Goal: Find specific page/section: Find specific page/section

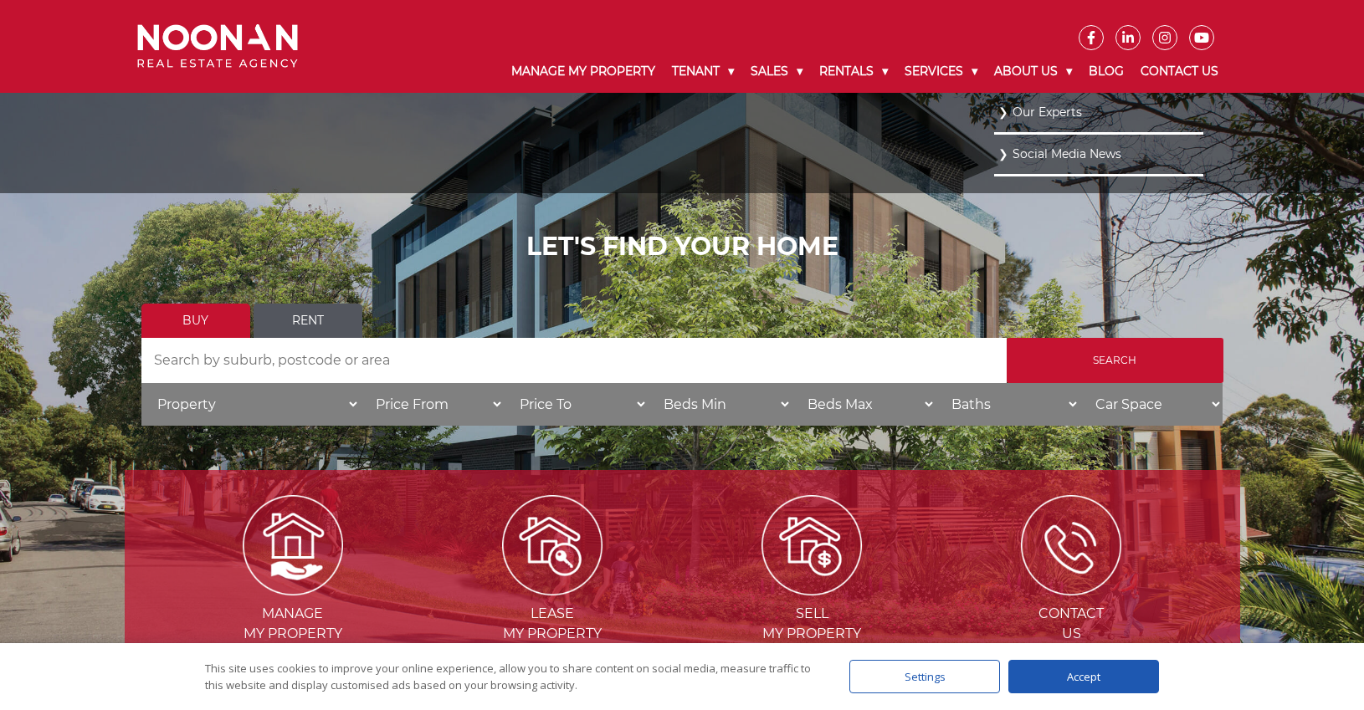
click at [1037, 110] on link "Our Experts" at bounding box center [1098, 112] width 201 height 23
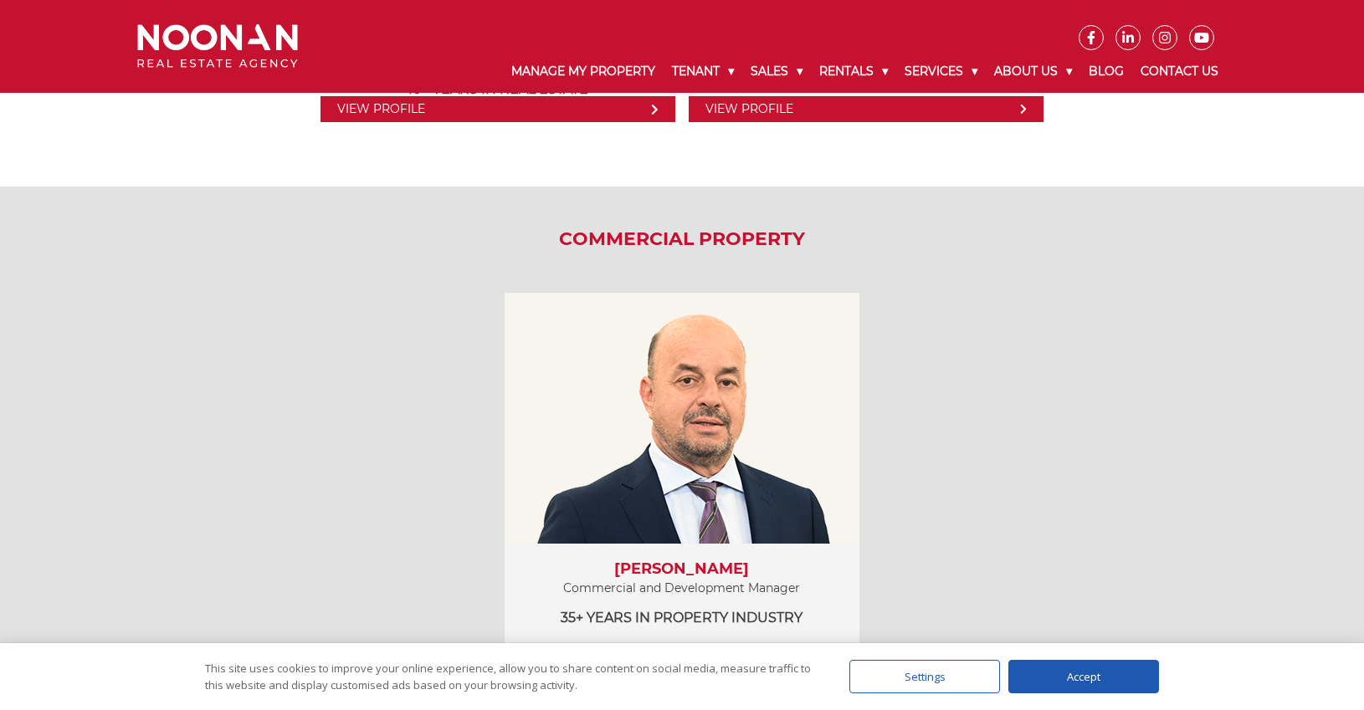
scroll to position [2270, 0]
